Goal: Communication & Community: Answer question/provide support

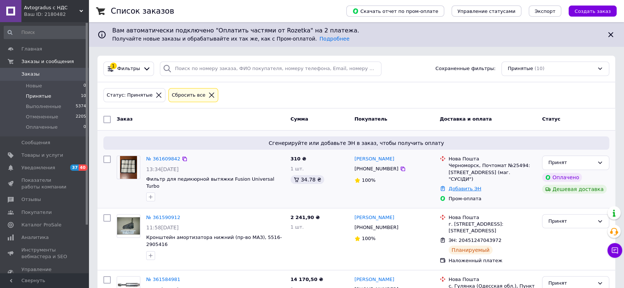
click at [475, 186] on link "Добавить ЭН" at bounding box center [464, 189] width 32 height 6
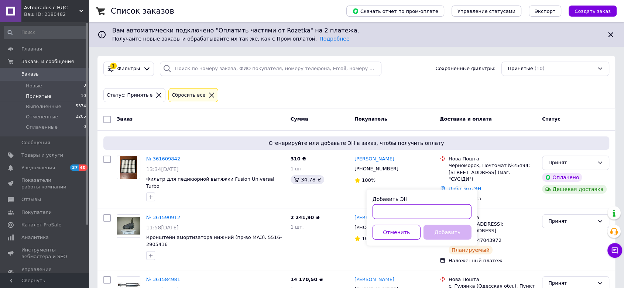
click at [406, 209] on input "Добавить ЭН" at bounding box center [421, 211] width 99 height 15
paste input "20451247249367"
type input "20451247249367"
click at [446, 232] on button "Добавить" at bounding box center [447, 232] width 48 height 15
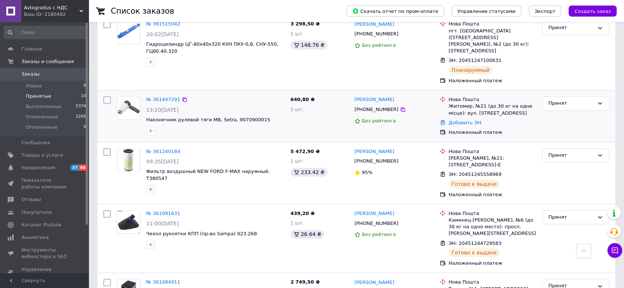
scroll to position [384, 0]
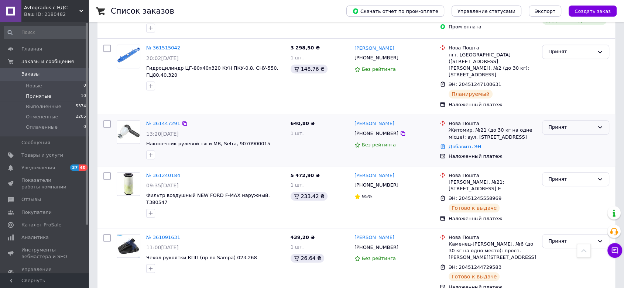
click at [570, 124] on div "Принят" at bounding box center [571, 128] width 46 height 8
click at [559, 153] on li "Отменен" at bounding box center [575, 156] width 66 height 14
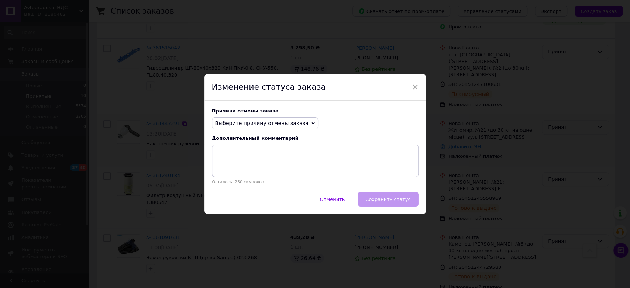
click at [261, 120] on span "Выберите причину отмены заказа" at bounding box center [261, 123] width 93 height 6
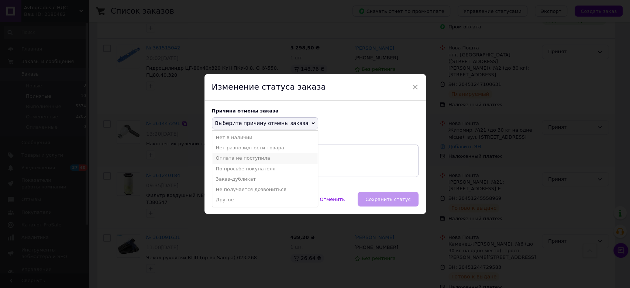
click at [242, 158] on li "Оплата не поступила" at bounding box center [265, 158] width 106 height 10
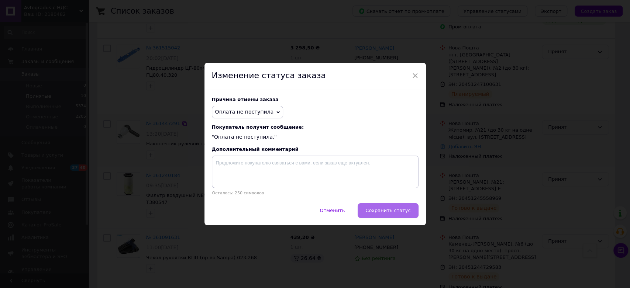
click at [382, 211] on span "Сохранить статус" at bounding box center [387, 211] width 45 height 6
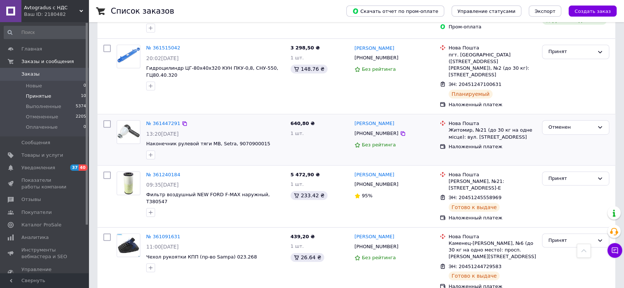
click at [29, 97] on span "Принятые" at bounding box center [38, 96] width 25 height 7
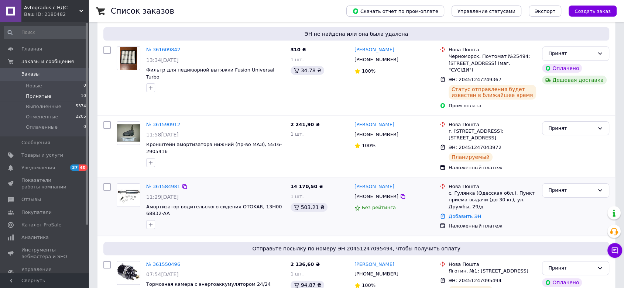
scroll to position [519, 0]
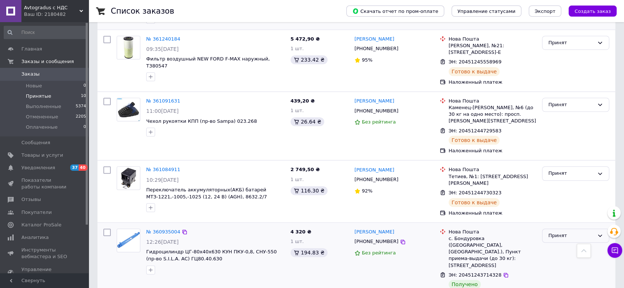
click at [563, 232] on div "Принят" at bounding box center [571, 236] width 46 height 8
click at [558, 244] on li "Выполнен" at bounding box center [575, 251] width 66 height 14
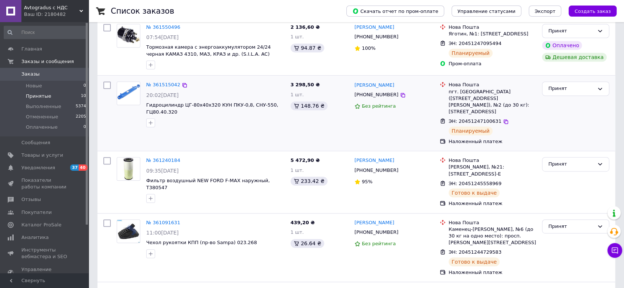
scroll to position [342, 0]
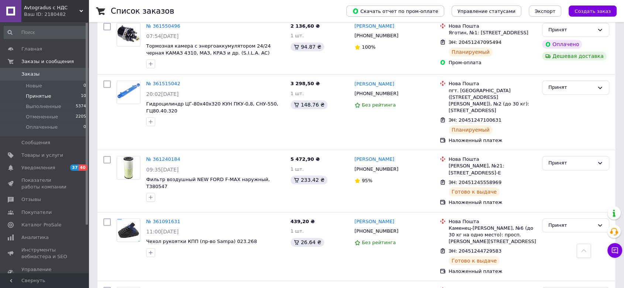
click at [29, 98] on span "Принятые" at bounding box center [38, 96] width 25 height 7
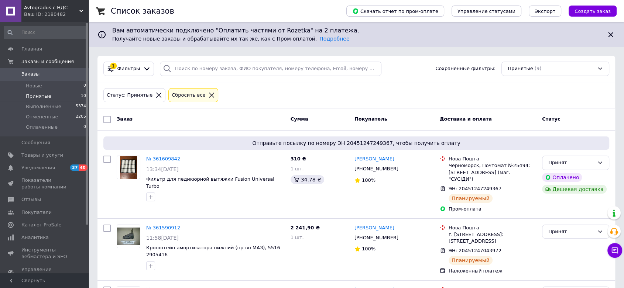
scroll to position [205, 0]
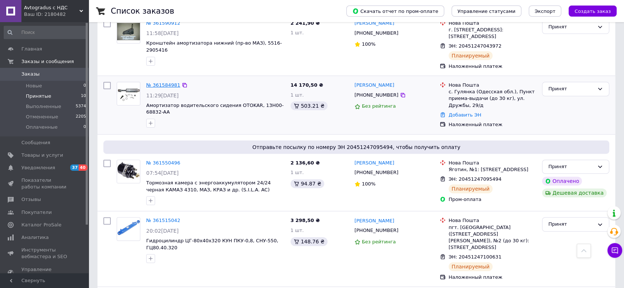
click at [163, 82] on link "№ 361584981" at bounding box center [163, 85] width 34 height 6
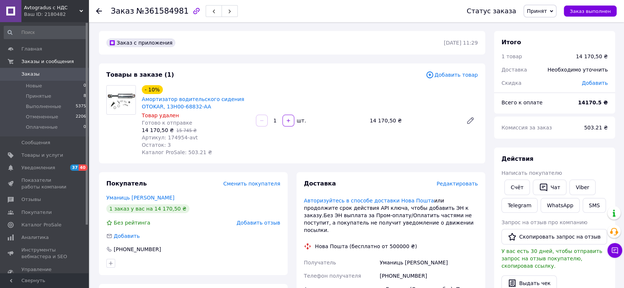
click at [447, 75] on span "Добавить товар" at bounding box center [452, 75] width 52 height 8
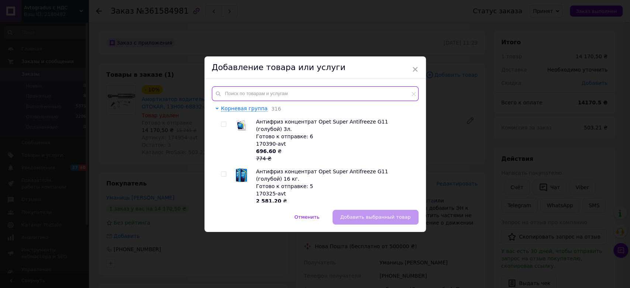
click at [259, 91] on input "text" at bounding box center [315, 93] width 207 height 15
paste input "187194-"
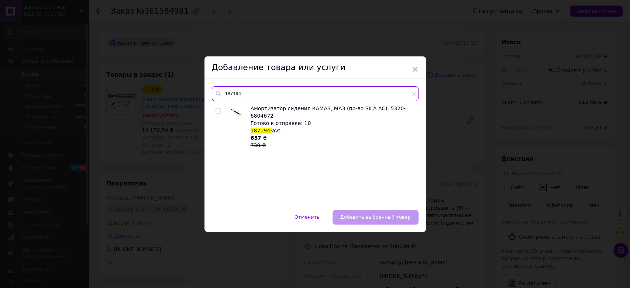
type input "187194-"
click at [218, 110] on input "checkbox" at bounding box center [218, 111] width 5 height 5
checkbox input "true"
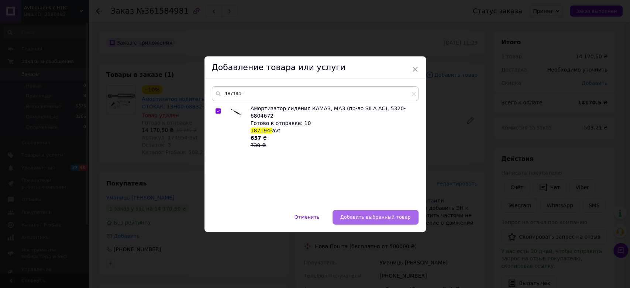
click at [387, 218] on span "Добавить выбранный товар" at bounding box center [375, 217] width 71 height 6
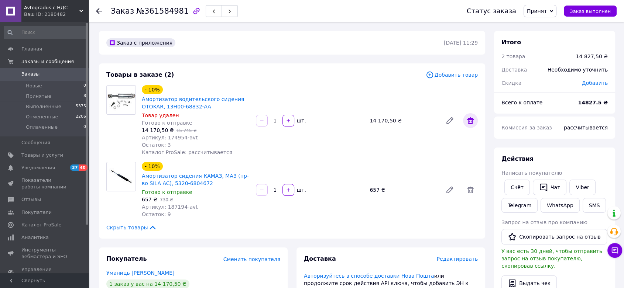
click at [469, 118] on icon at bounding box center [470, 120] width 7 height 7
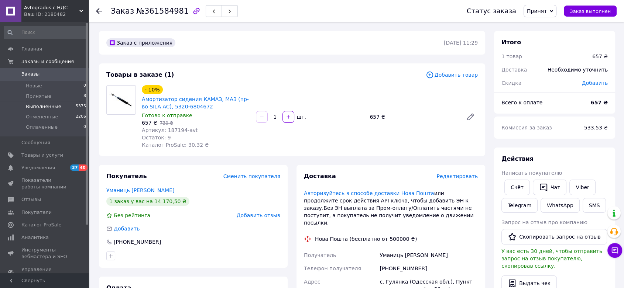
click at [32, 107] on span "Выполненные" at bounding box center [43, 106] width 35 height 7
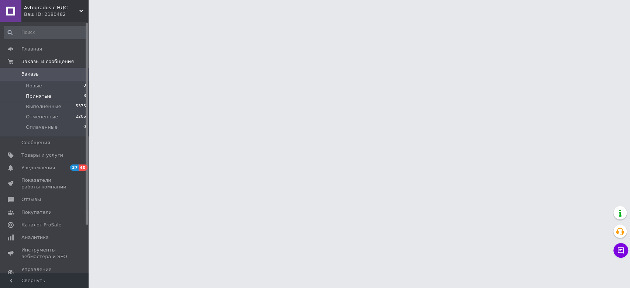
click at [34, 95] on span "Принятые" at bounding box center [38, 96] width 25 height 7
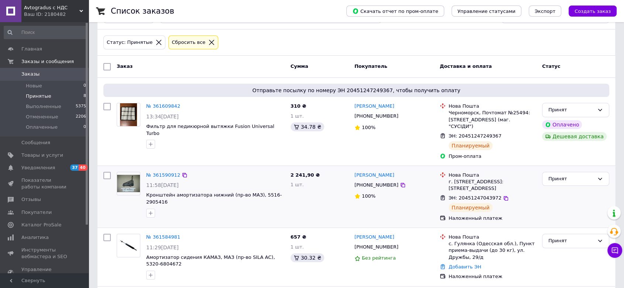
scroll to position [68, 0]
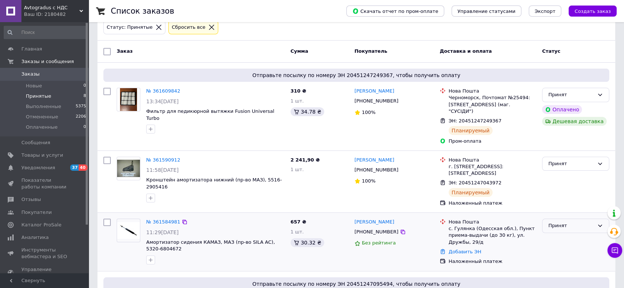
click at [567, 222] on div "Принят" at bounding box center [571, 226] width 46 height 8
click at [559, 248] on li "Отменен" at bounding box center [575, 255] width 66 height 14
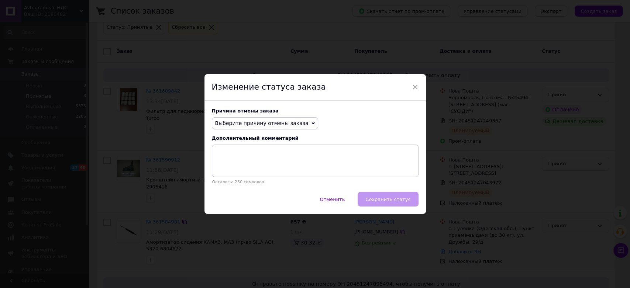
click at [269, 124] on span "Выберите причину отмены заказа" at bounding box center [261, 123] width 93 height 6
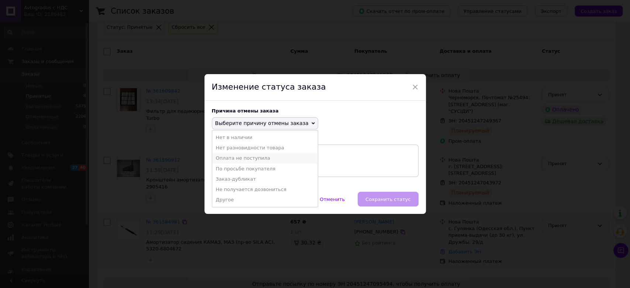
click at [235, 157] on li "Оплата не поступила" at bounding box center [265, 158] width 106 height 10
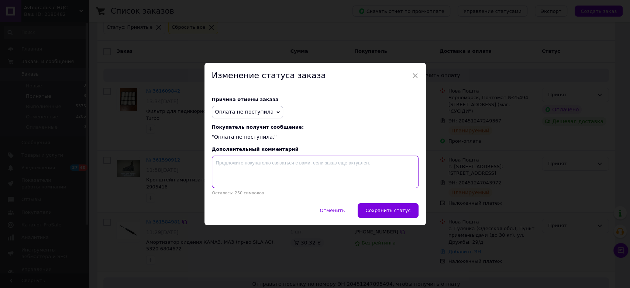
click at [239, 162] on textarea at bounding box center [315, 172] width 207 height 32
type textarea "[PERSON_NAME]"
type textarea "Ш"
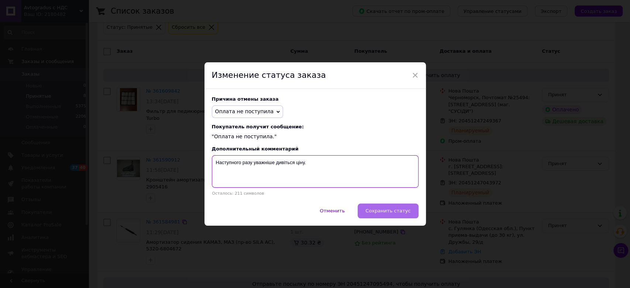
type textarea "Наступного разу уважніше дивіться ціну."
click at [408, 212] on span "Сохранить статус" at bounding box center [387, 211] width 45 height 6
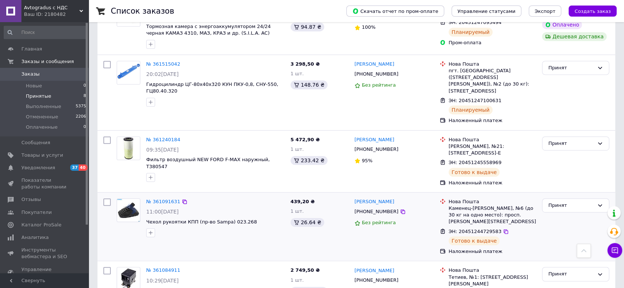
scroll to position [393, 0]
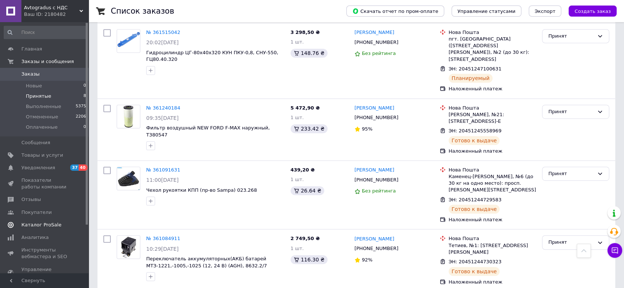
click at [40, 222] on span "Каталог ProSale" at bounding box center [41, 225] width 40 height 7
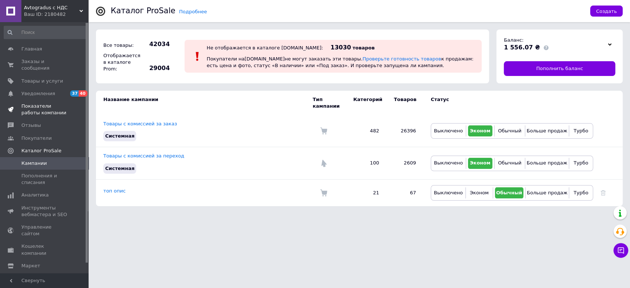
click at [32, 103] on span "Показатели работы компании" at bounding box center [44, 109] width 47 height 13
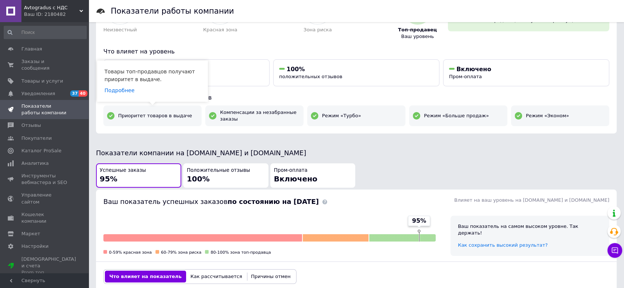
scroll to position [68, 0]
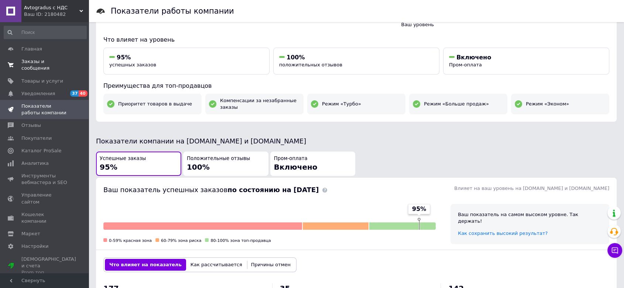
click at [26, 57] on link "Заказы и сообщения 0 0" at bounding box center [45, 64] width 90 height 19
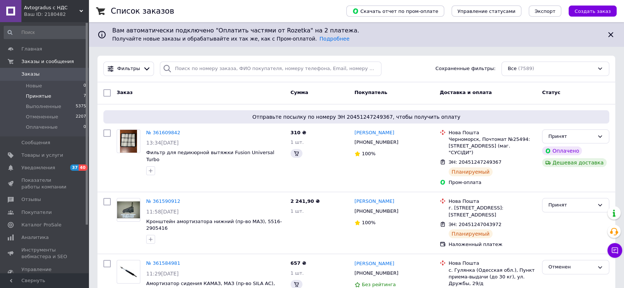
click at [41, 94] on span "Принятые" at bounding box center [38, 96] width 25 height 7
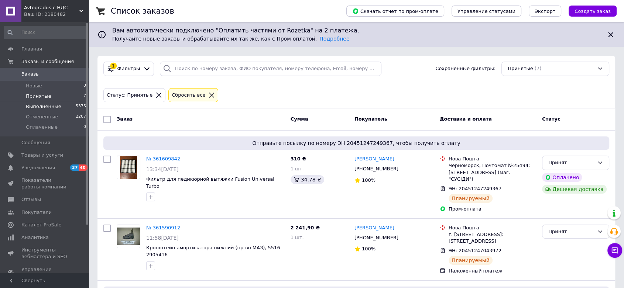
click at [39, 109] on span "Выполненные" at bounding box center [43, 106] width 35 height 7
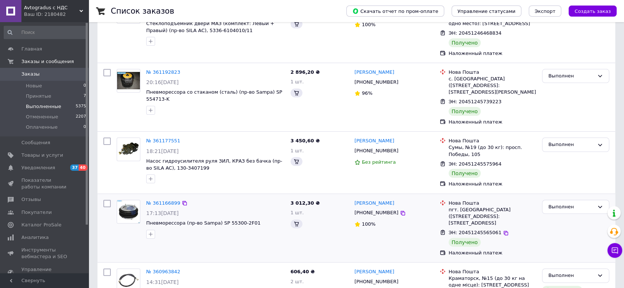
scroll to position [273, 0]
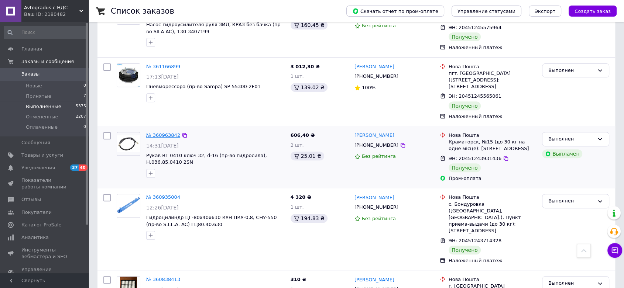
click at [165, 134] on link "№ 360963842" at bounding box center [163, 136] width 34 height 6
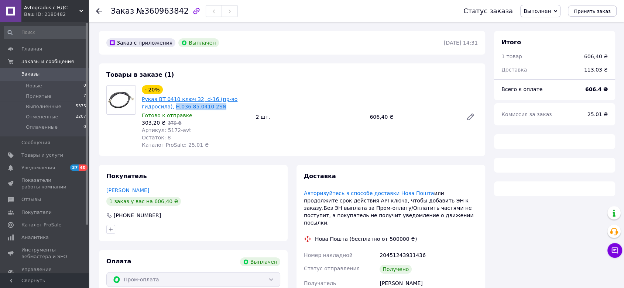
copy link "[PERSON_NAME]036.85.0410 2SN"
drag, startPoint x: 217, startPoint y: 107, endPoint x: 170, endPoint y: 105, distance: 47.6
click at [170, 105] on span "Рукав ВТ 0410 ключ 32, d-16 (пр-во гидросила), Н.036.85.0410 2SN" at bounding box center [196, 103] width 108 height 15
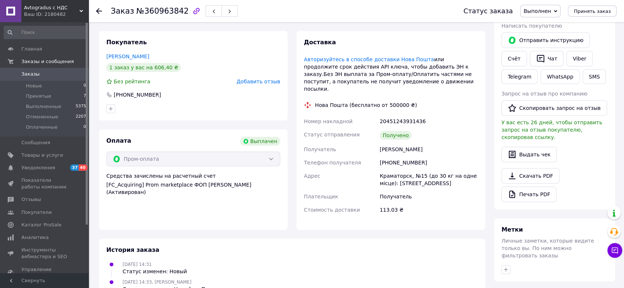
scroll to position [137, 0]
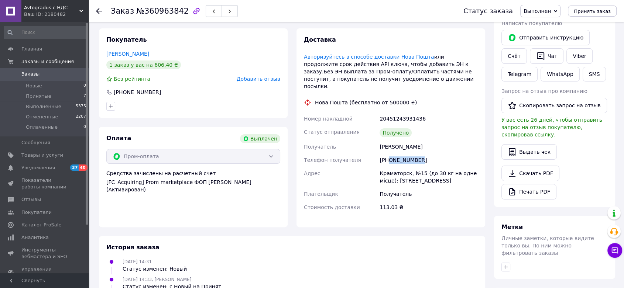
drag, startPoint x: 433, startPoint y: 151, endPoint x: 389, endPoint y: 153, distance: 44.0
click at [389, 154] on div "[PHONE_NUMBER]" at bounding box center [428, 160] width 101 height 13
click at [197, 200] on div "Оплата Выплачен Пром-оплата Средства зачислены на расчетный счет [FC_Acquiring]…" at bounding box center [193, 177] width 189 height 100
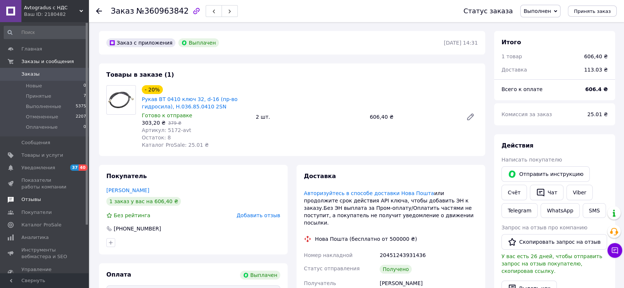
click at [35, 197] on span "Отзывы" at bounding box center [31, 199] width 20 height 7
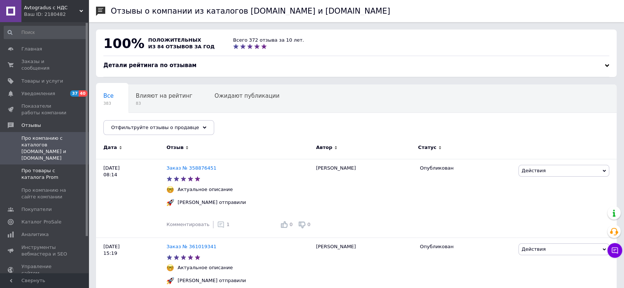
click at [30, 168] on span "Про товары с каталога Prom" at bounding box center [44, 174] width 47 height 13
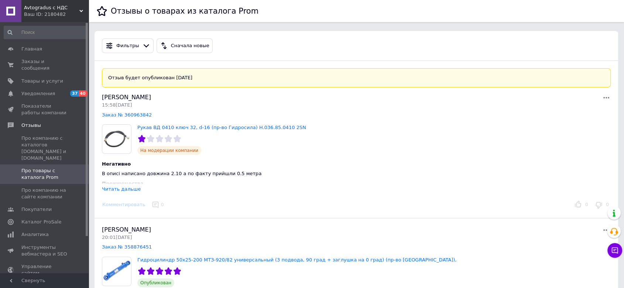
click at [589, 35] on div "Фильтры Статус Ожидают публикации Опубликован без комментария Опубликован На ут…" at bounding box center [355, 46] width 523 height 30
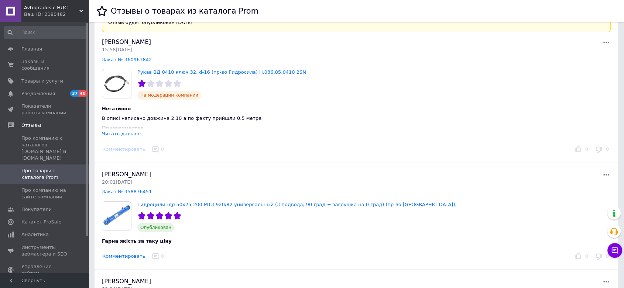
scroll to position [68, 0]
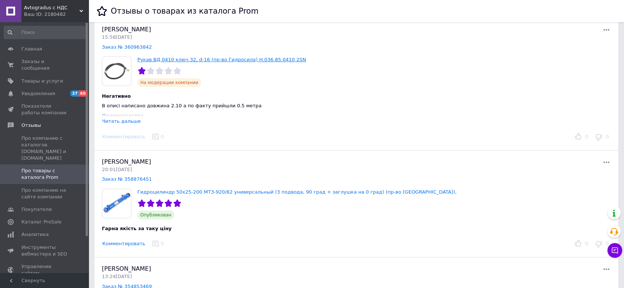
click at [152, 58] on link "Рукав ВД 0410 ключ 32, d-16 (пр-во Гидросила) Н.036.85.0410 2SN" at bounding box center [221, 60] width 169 height 6
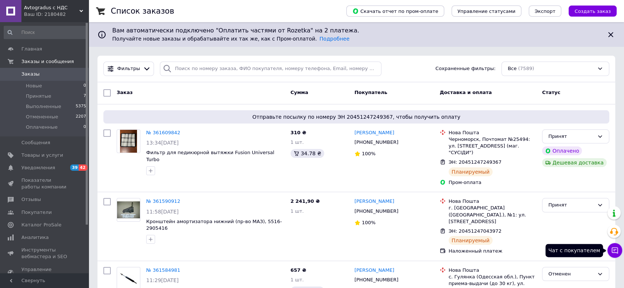
click at [615, 248] on icon at bounding box center [615, 251] width 6 height 6
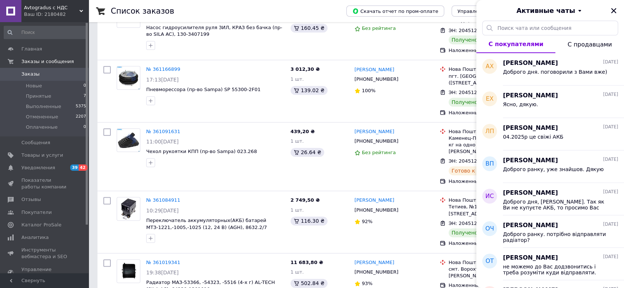
scroll to position [957, 0]
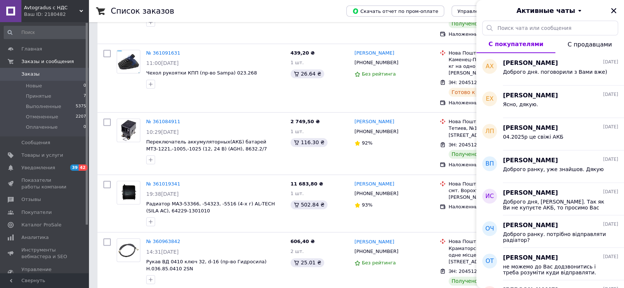
click at [162, 239] on link "№ 360963842" at bounding box center [163, 242] width 34 height 6
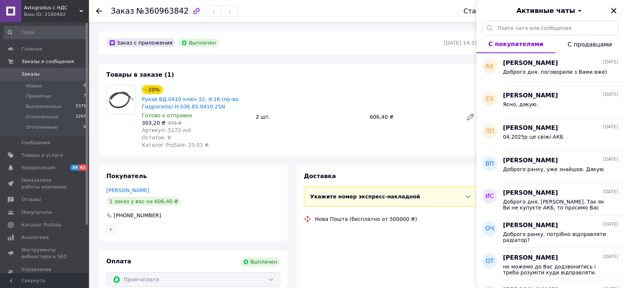
click at [615, 8] on icon "Закрыть" at bounding box center [613, 10] width 5 height 5
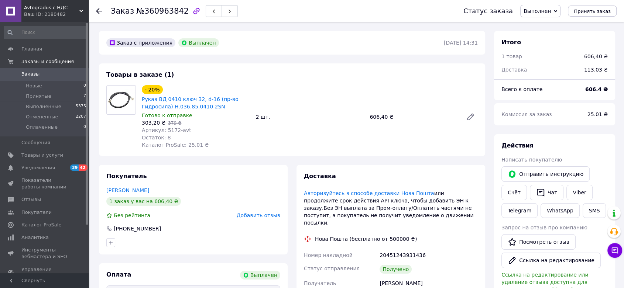
scroll to position [6, 0]
click at [549, 195] on button "Чат" at bounding box center [547, 193] width 34 height 16
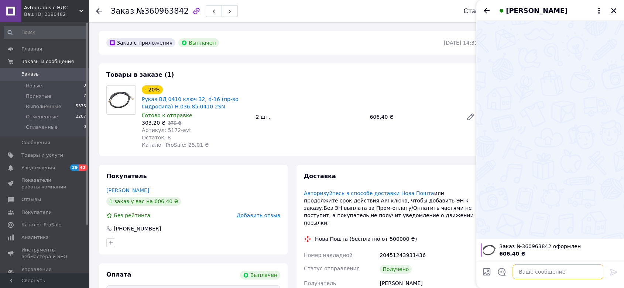
click at [530, 271] on textarea at bounding box center [557, 272] width 91 height 15
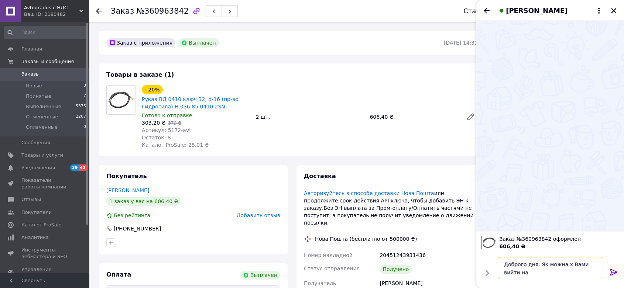
scroll to position [0, 0]
type textarea "Доброго дня. Як можна х Вами вийти на звязок?"
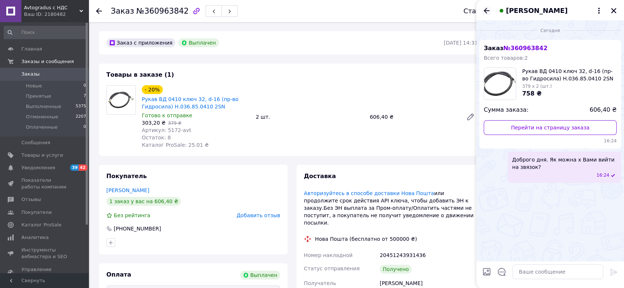
click at [487, 10] on icon "Назад" at bounding box center [486, 10] width 9 height 9
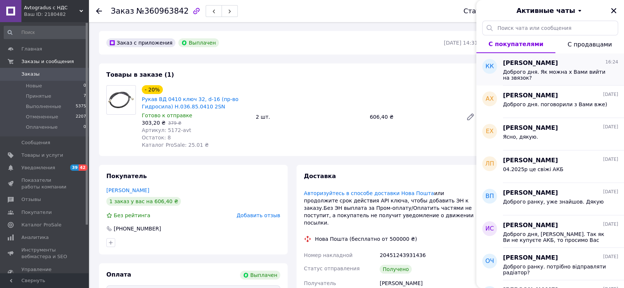
click at [552, 71] on span "Доброго дня. Як можна х Вами вийти на звязок?" at bounding box center [555, 75] width 105 height 12
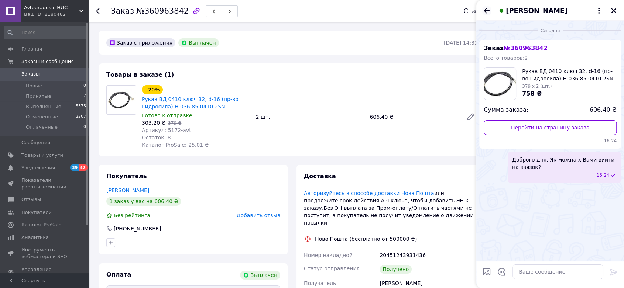
click at [483, 10] on icon "Назад" at bounding box center [486, 10] width 9 height 9
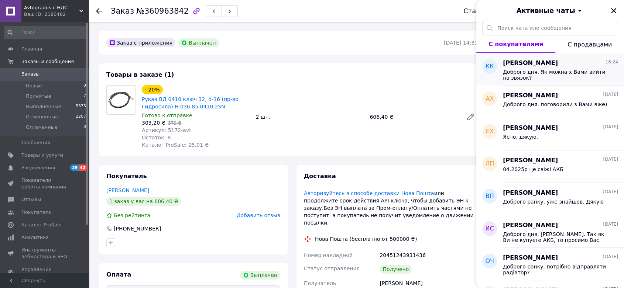
click at [532, 69] on span "Доброго дня. Як можна х Вами вийти на звязок?" at bounding box center [555, 75] width 105 height 12
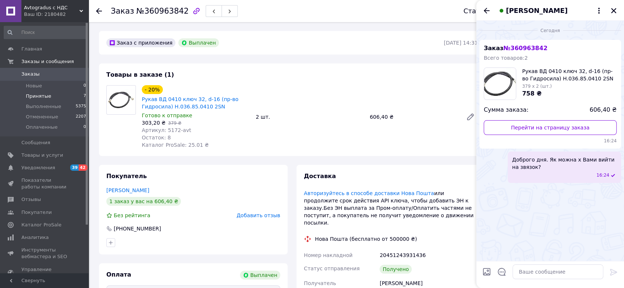
click at [45, 94] on span "Принятые" at bounding box center [38, 96] width 25 height 7
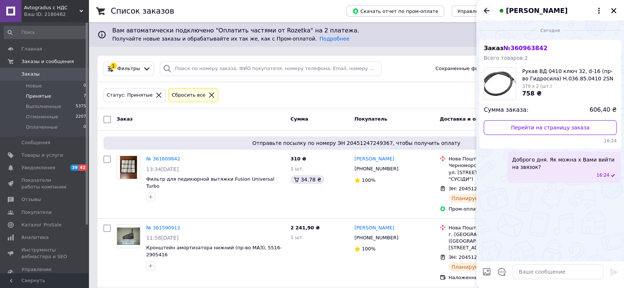
click at [484, 10] on icon "Назад" at bounding box center [486, 10] width 9 height 9
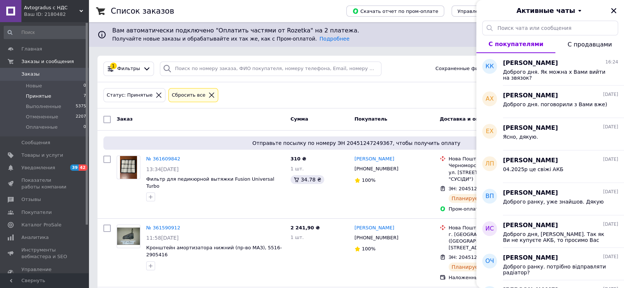
click at [40, 99] on li "Принятые 7" at bounding box center [45, 96] width 90 height 10
click at [39, 107] on span "Выполненные" at bounding box center [43, 106] width 35 height 7
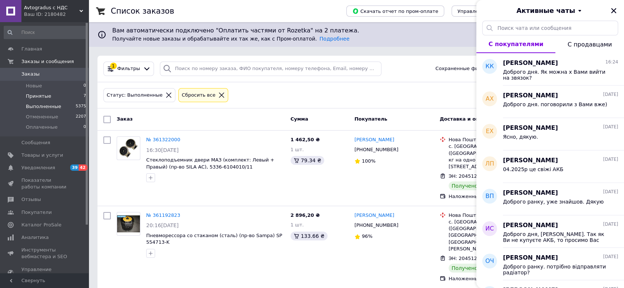
click at [39, 97] on span "Принятые" at bounding box center [38, 96] width 25 height 7
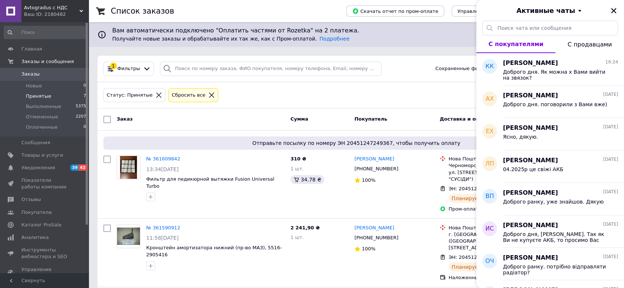
click at [614, 9] on icon "Закрыть" at bounding box center [613, 10] width 5 height 5
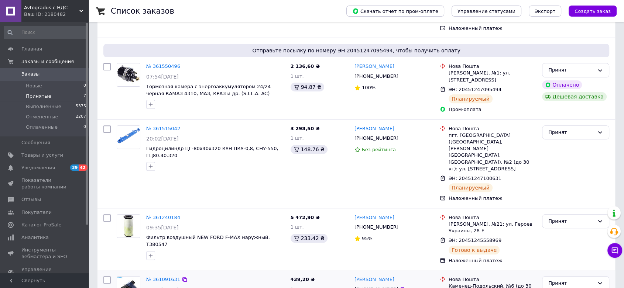
scroll to position [335, 0]
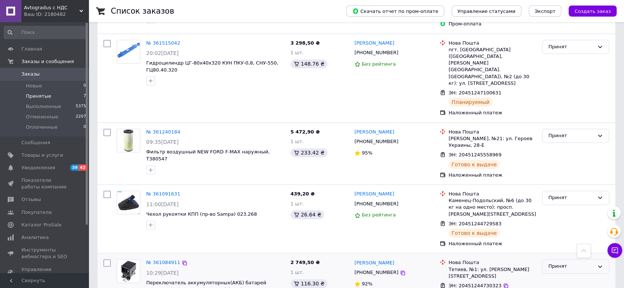
click at [557, 263] on div "Принят" at bounding box center [571, 267] width 46 height 8
click at [553, 275] on li "Выполнен" at bounding box center [575, 282] width 66 height 14
click at [40, 107] on span "Выполненные" at bounding box center [43, 106] width 35 height 7
click at [38, 97] on span "Принятые" at bounding box center [38, 96] width 25 height 7
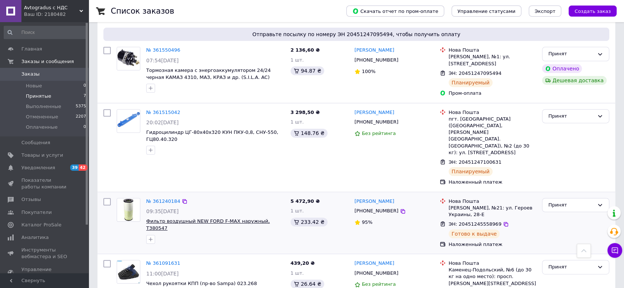
scroll to position [335, 0]
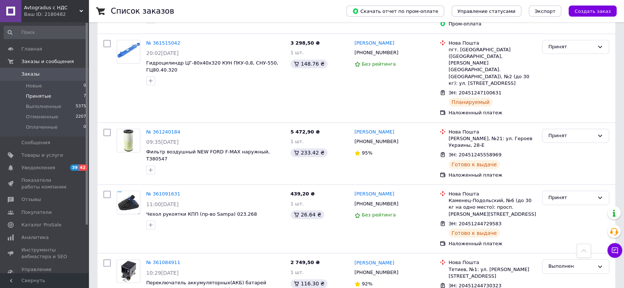
drag, startPoint x: 35, startPoint y: 109, endPoint x: 28, endPoint y: 14, distance: 95.1
click at [35, 109] on span "Выполненные" at bounding box center [43, 106] width 35 height 7
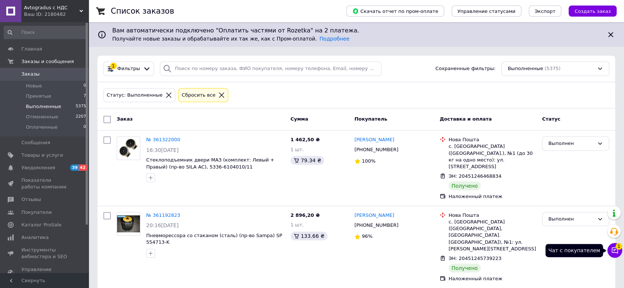
click at [619, 249] on span "1" at bounding box center [618, 245] width 7 height 7
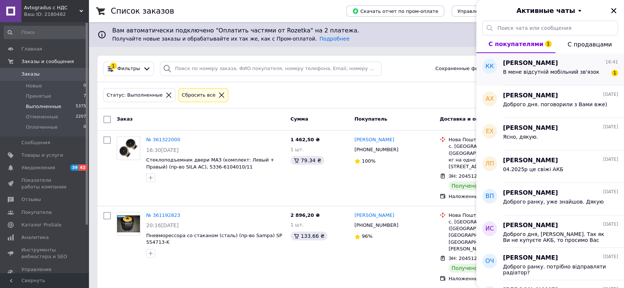
click at [531, 69] on span "В мене відсутній мобільний зв'язок" at bounding box center [551, 72] width 96 height 6
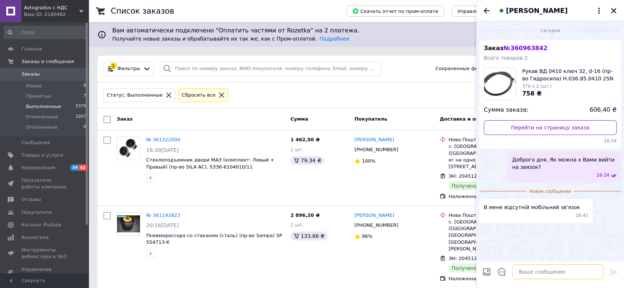
click at [536, 265] on textarea at bounding box center [557, 272] width 91 height 15
type textarea "Т"
type textarea "так хотілось би вирішити питання. 0410 розмір рукава, вказано в назві."
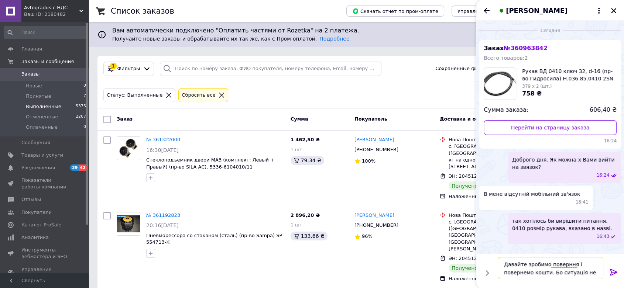
type textarea "Давайте зробимо поверння і повернемо кошти. Бо ситуація не гарна"
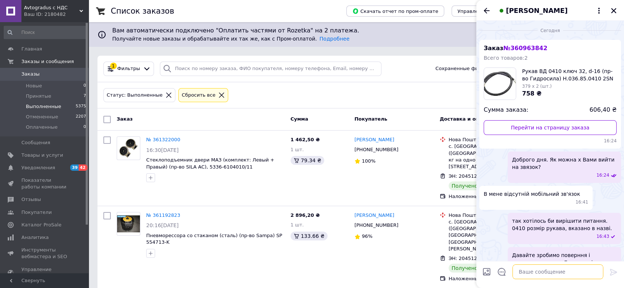
scroll to position [13, 0]
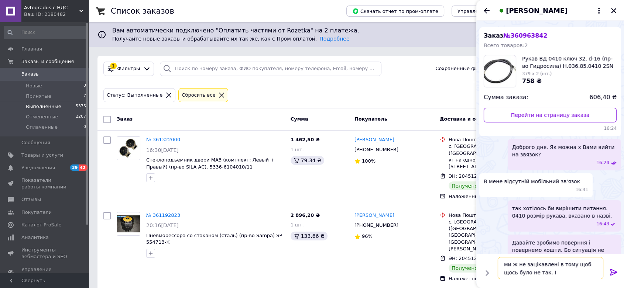
type textarea "ми ж не зацікавлені в тому щоб щось було не так."
type textarea "а чому Ви не відмовились від посилки? коли 410 см і 2 метра видно візуально"
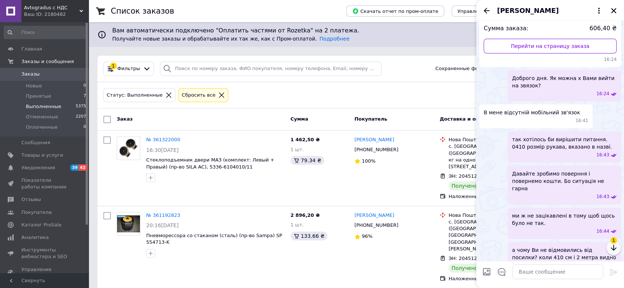
click at [613, 244] on icon "button" at bounding box center [613, 248] width 9 height 9
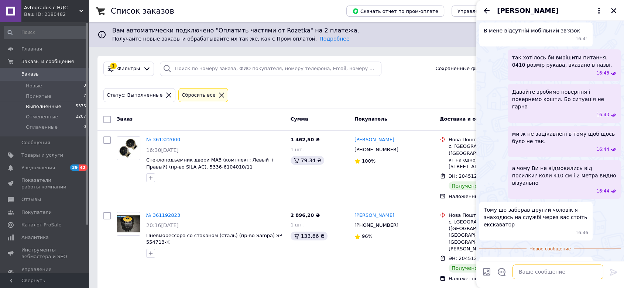
click at [537, 277] on textarea at bounding box center [557, 272] width 91 height 15
click at [532, 272] on textarea at bounding box center [557, 272] width 91 height 15
type textarea "Д"
type textarea "С"
type textarea "Д"
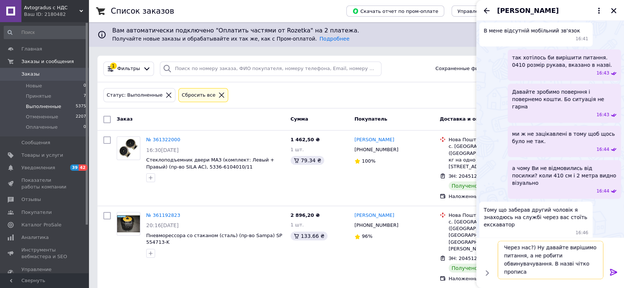
scroll to position [0, 0]
click at [584, 270] on textarea "Через нас?) Ну давайте вирішимо питання, а не робити обвинувачування. В назві ч…" at bounding box center [551, 260] width 106 height 38
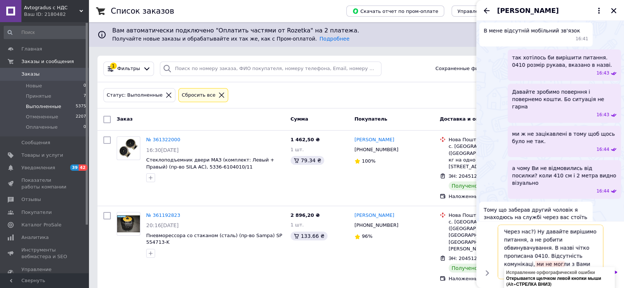
type textarea "Через нас?) Ну давайте вирішимо питання, а не робити обвинувачування. В назві ч…"
click at [531, 239] on textarea "Через нас?) Ну давайте вирішимо питання, а не робити обвинувачування. В назві ч…" at bounding box center [551, 252] width 106 height 55
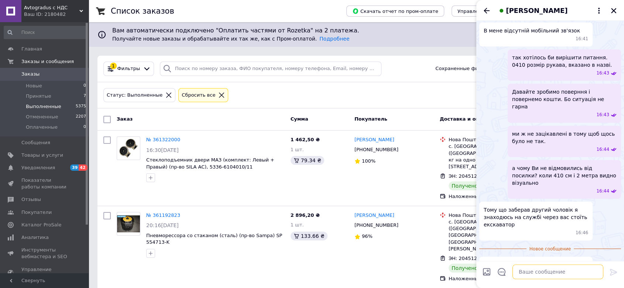
click at [540, 275] on textarea at bounding box center [557, 272] width 91 height 15
paste textarea "Через нас? 🙂 У назві товару було чітко вказано 0410. Відсутність комунікації з …"
type textarea "Через нас? 🙂 У назві товару було чітко вказано 0410. Відсутність комунікації з …"
